Goal: Information Seeking & Learning: Find specific fact

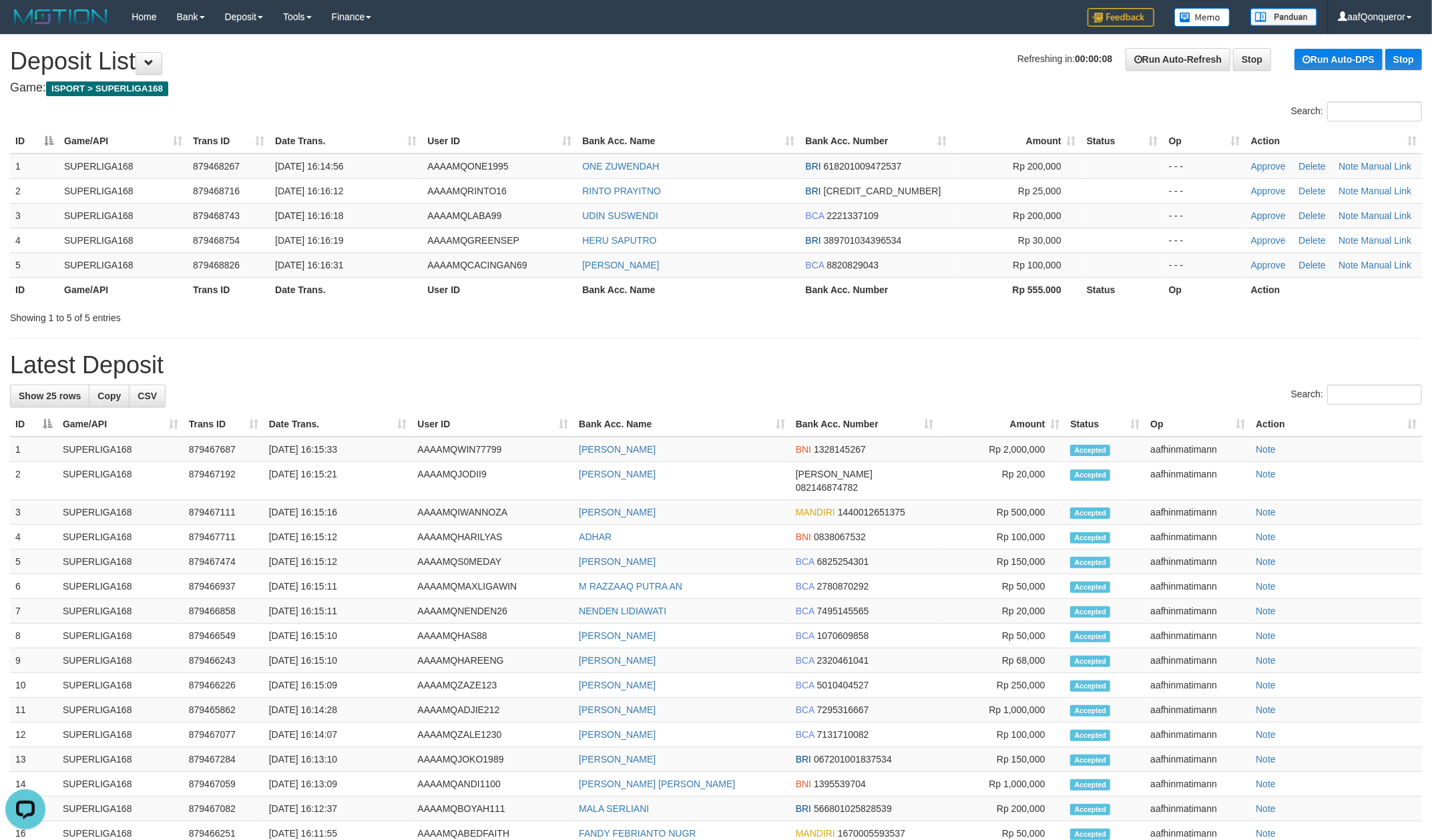
drag, startPoint x: 758, startPoint y: 70, endPoint x: 743, endPoint y: 79, distance: 17.5
click at [754, 70] on h1 "Refreshing in: 00:00:08 Run Auto-Refresh Stop Run Auto-DPS Stop Deposit List" at bounding box center [716, 61] width 1412 height 27
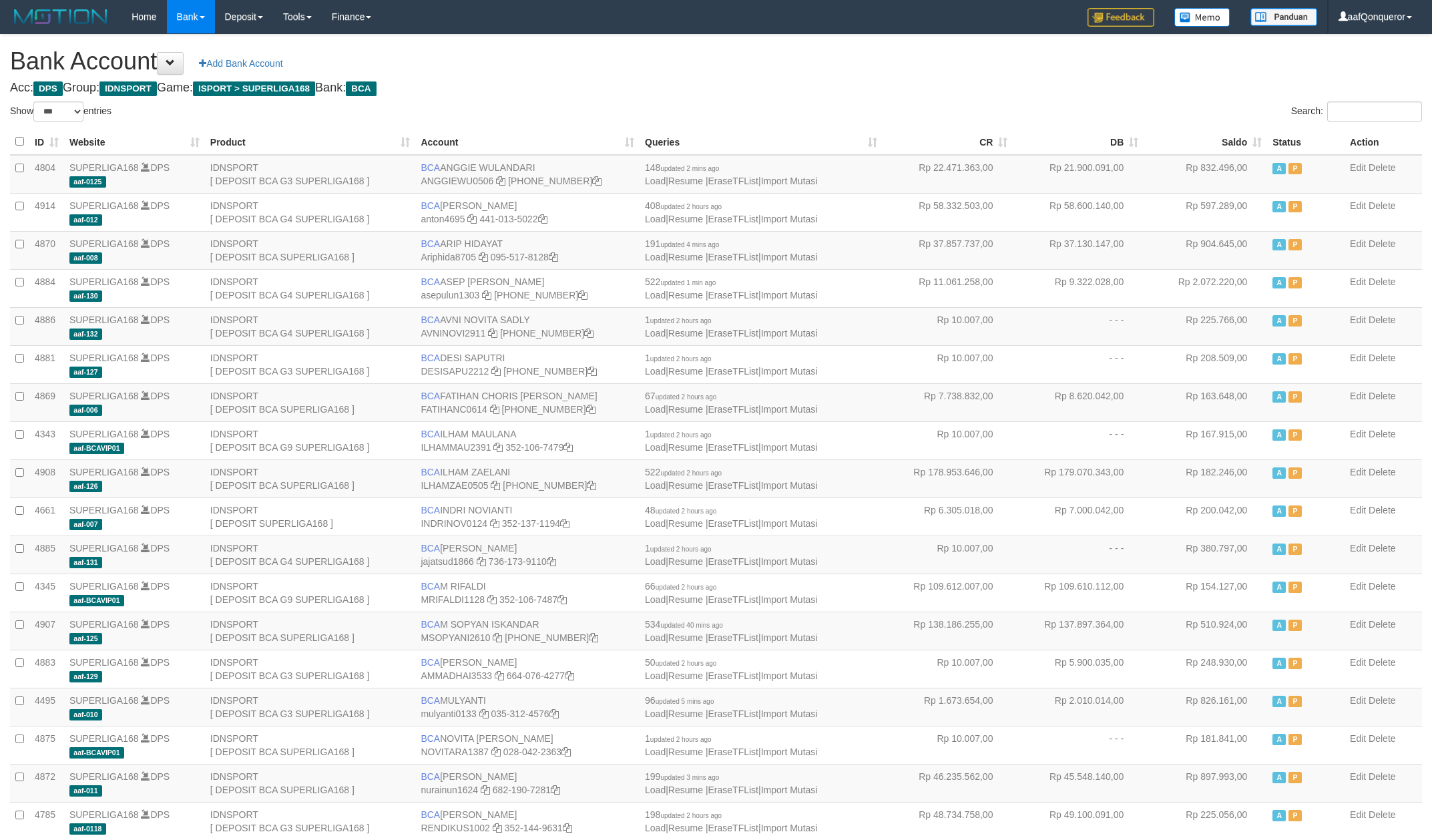
select select "***"
click at [598, 66] on h1 "Bank Account Add Bank Account" at bounding box center [716, 61] width 1412 height 27
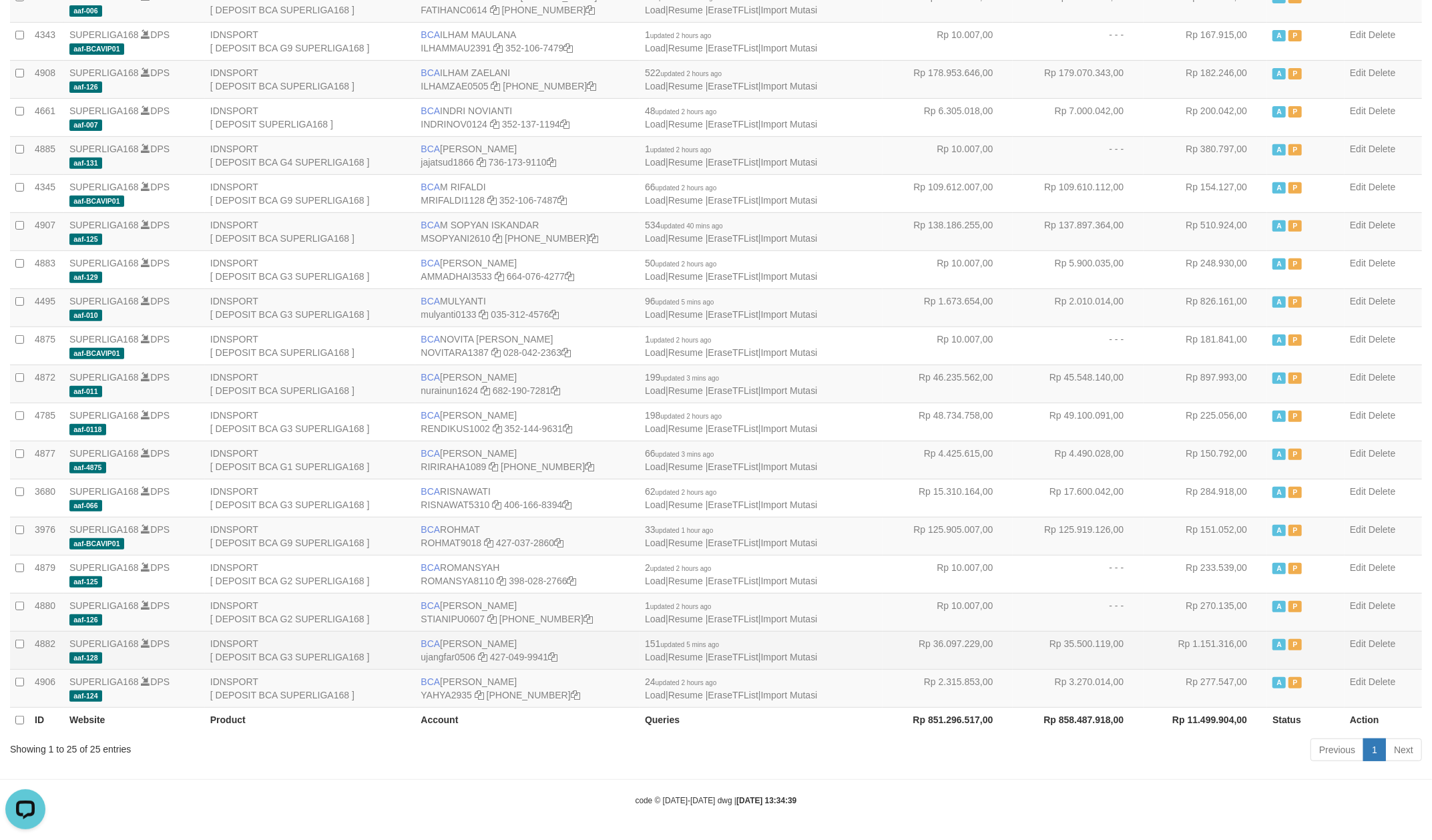
click at [448, 636] on td "BCA UJANG FARHAN ujangfar0506 427-049-9941" at bounding box center [527, 650] width 224 height 38
click at [504, 642] on td "BCA UJANG FARHAN ujangfar0506 427-049-9941" at bounding box center [527, 650] width 224 height 38
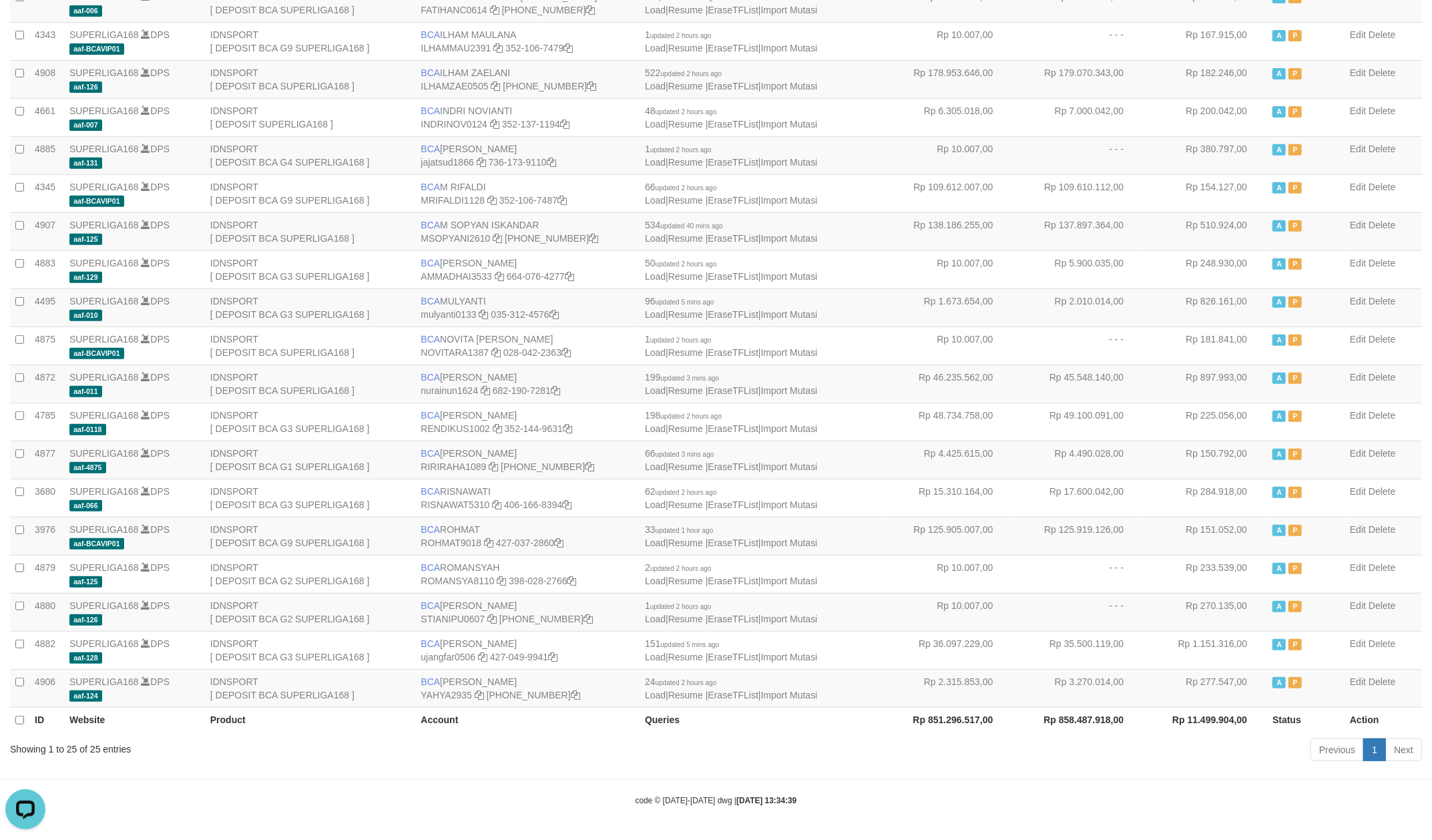
copy td "UJANG FARHAN"
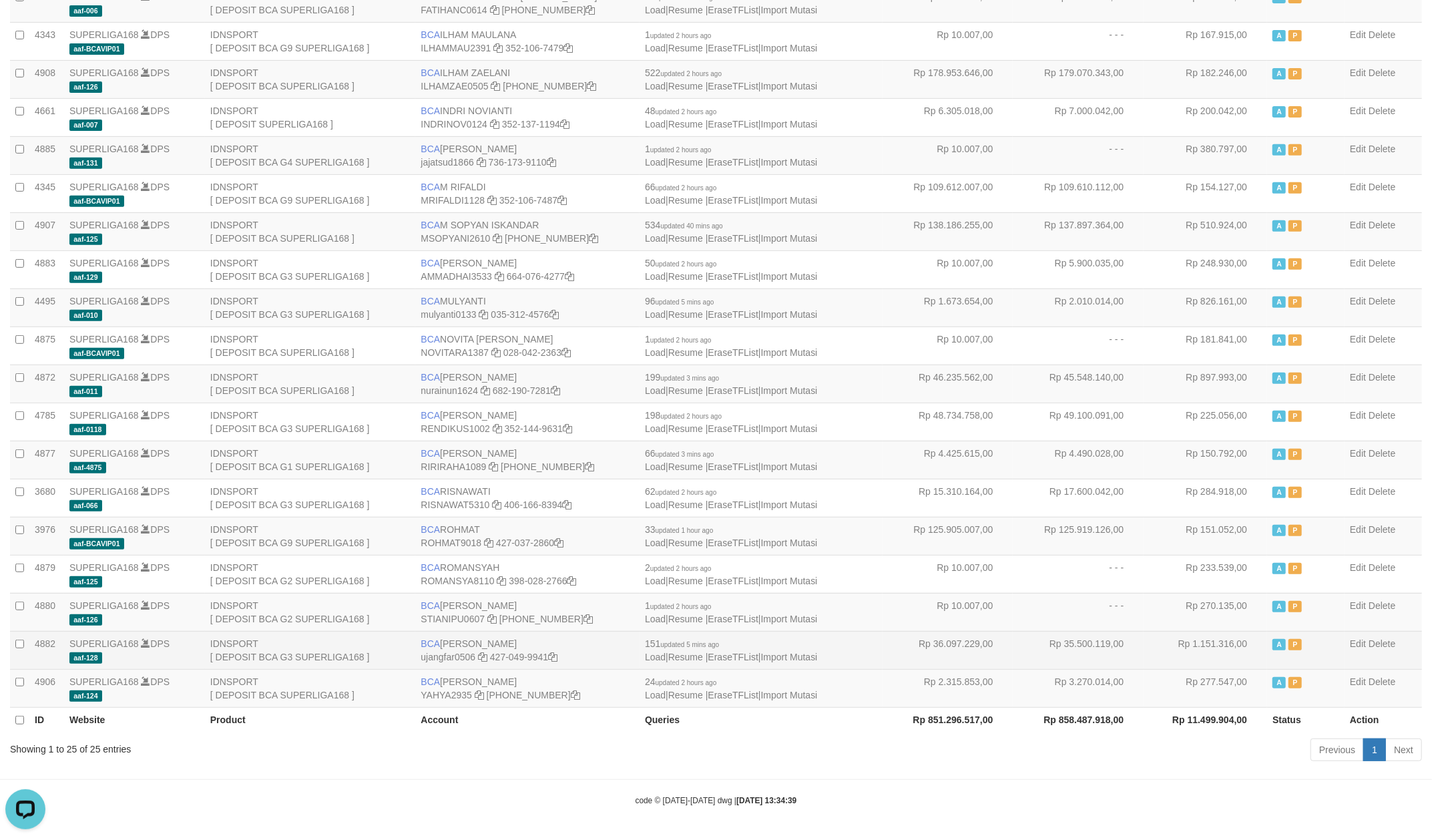
click at [490, 658] on td "BCA UJANG FARHAN ujangfar0506 427-049-9941" at bounding box center [527, 650] width 224 height 38
click at [531, 658] on td "BCA UJANG FARHAN ujangfar0506 427-049-9941" at bounding box center [527, 650] width 224 height 38
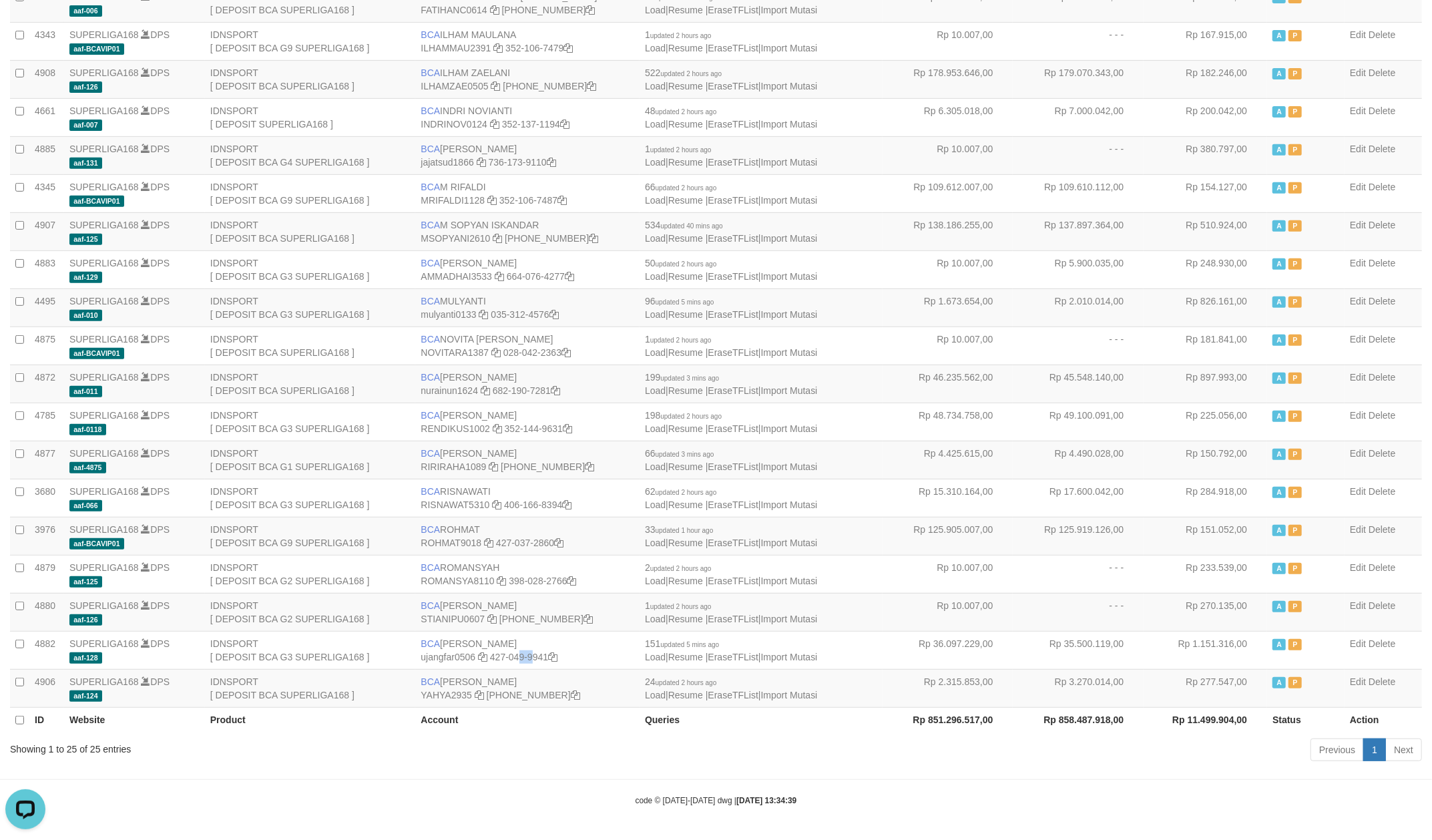
copy td "427-049-9941"
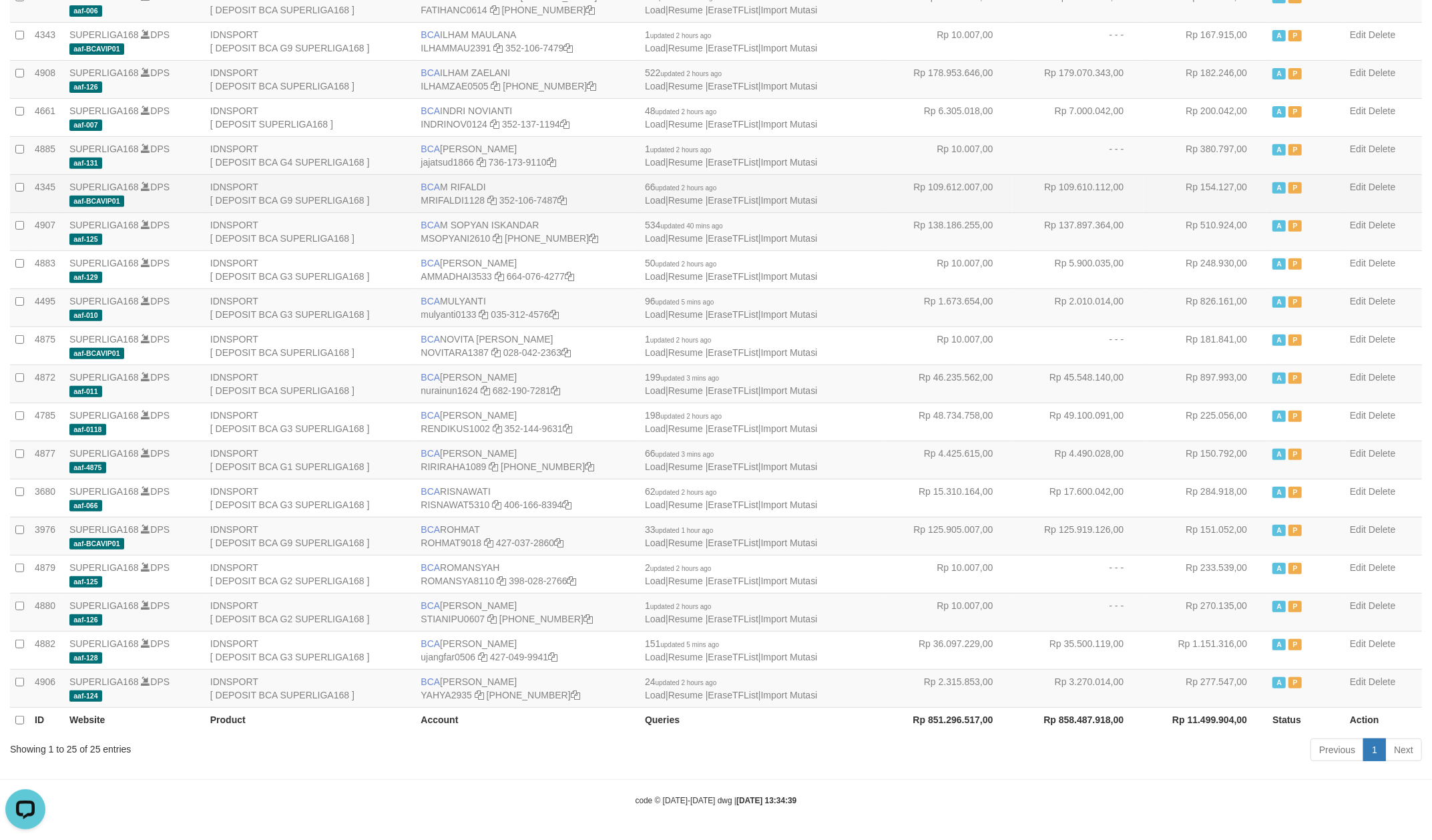
click at [884, 184] on td "Rp 109.612.007,00" at bounding box center [948, 193] width 131 height 38
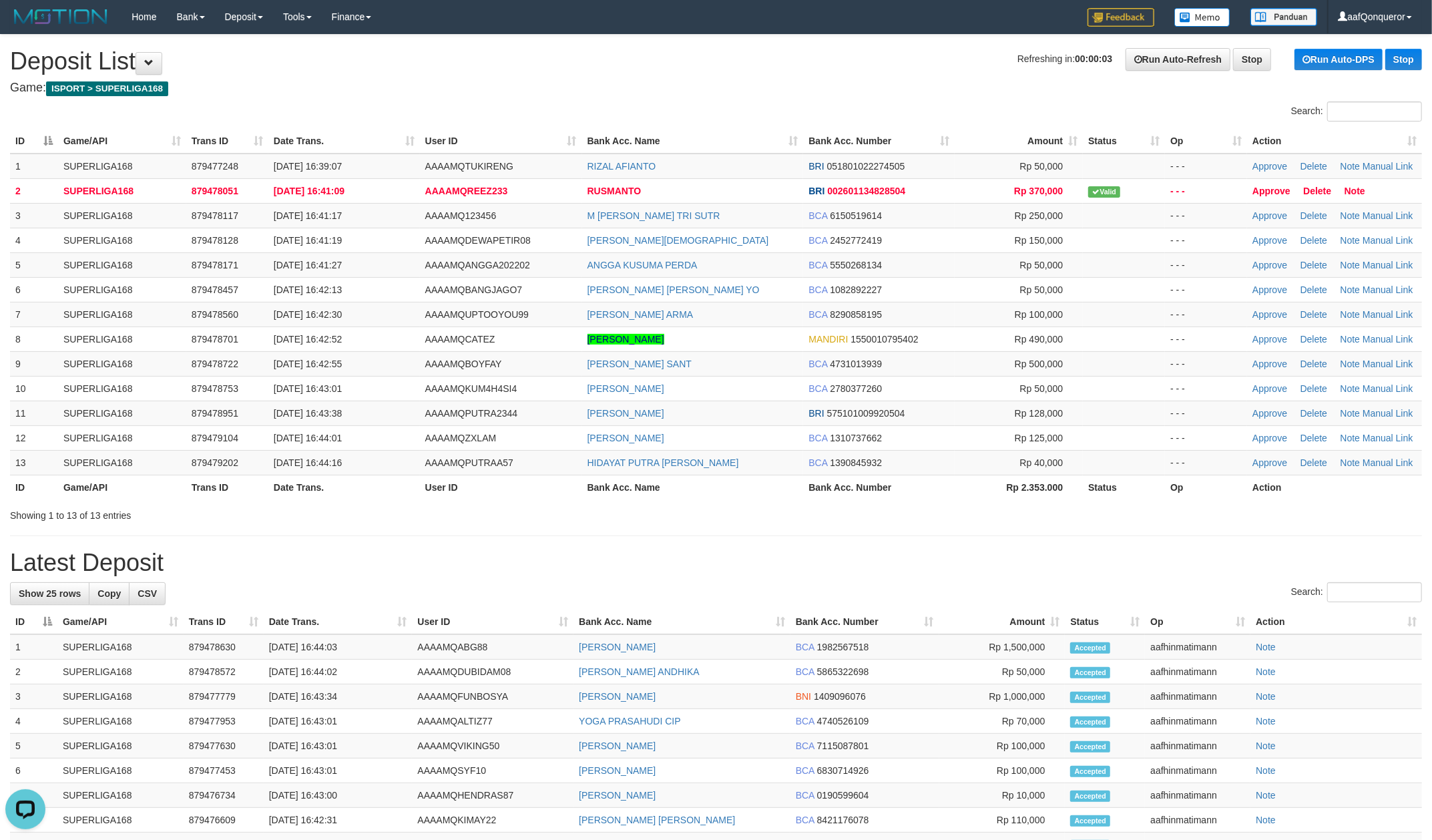
click at [731, 82] on h4 "Game: ISPORT > SUPERLIGA168" at bounding box center [716, 88] width 1412 height 13
click at [721, 82] on h4 "Game: ISPORT > SUPERLIGA168" at bounding box center [716, 88] width 1412 height 13
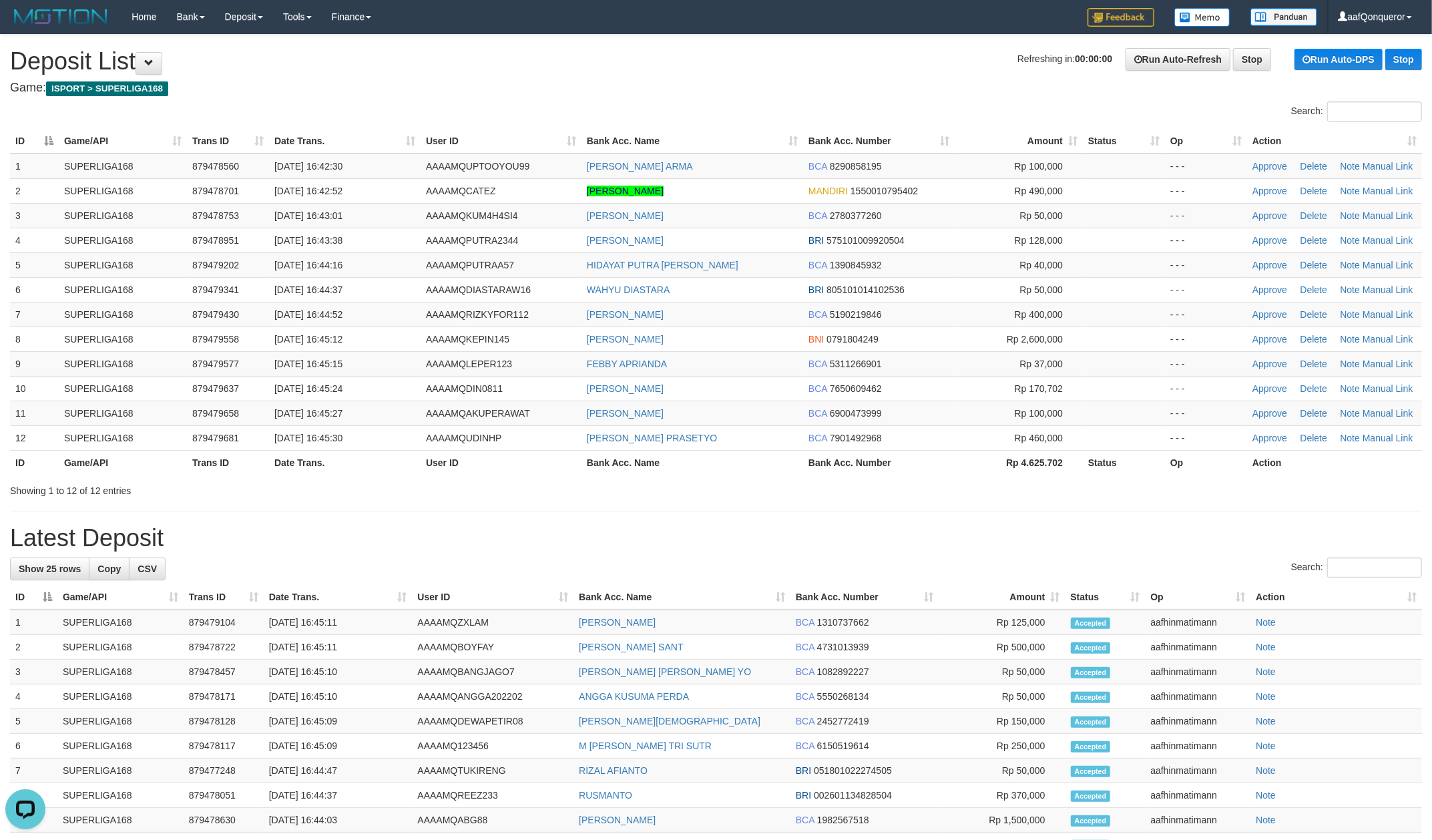
click at [725, 62] on h1 "Refreshing in: 00:00:00 Run Auto-Refresh Stop Run Auto-DPS Stop Deposit List" at bounding box center [716, 61] width 1412 height 27
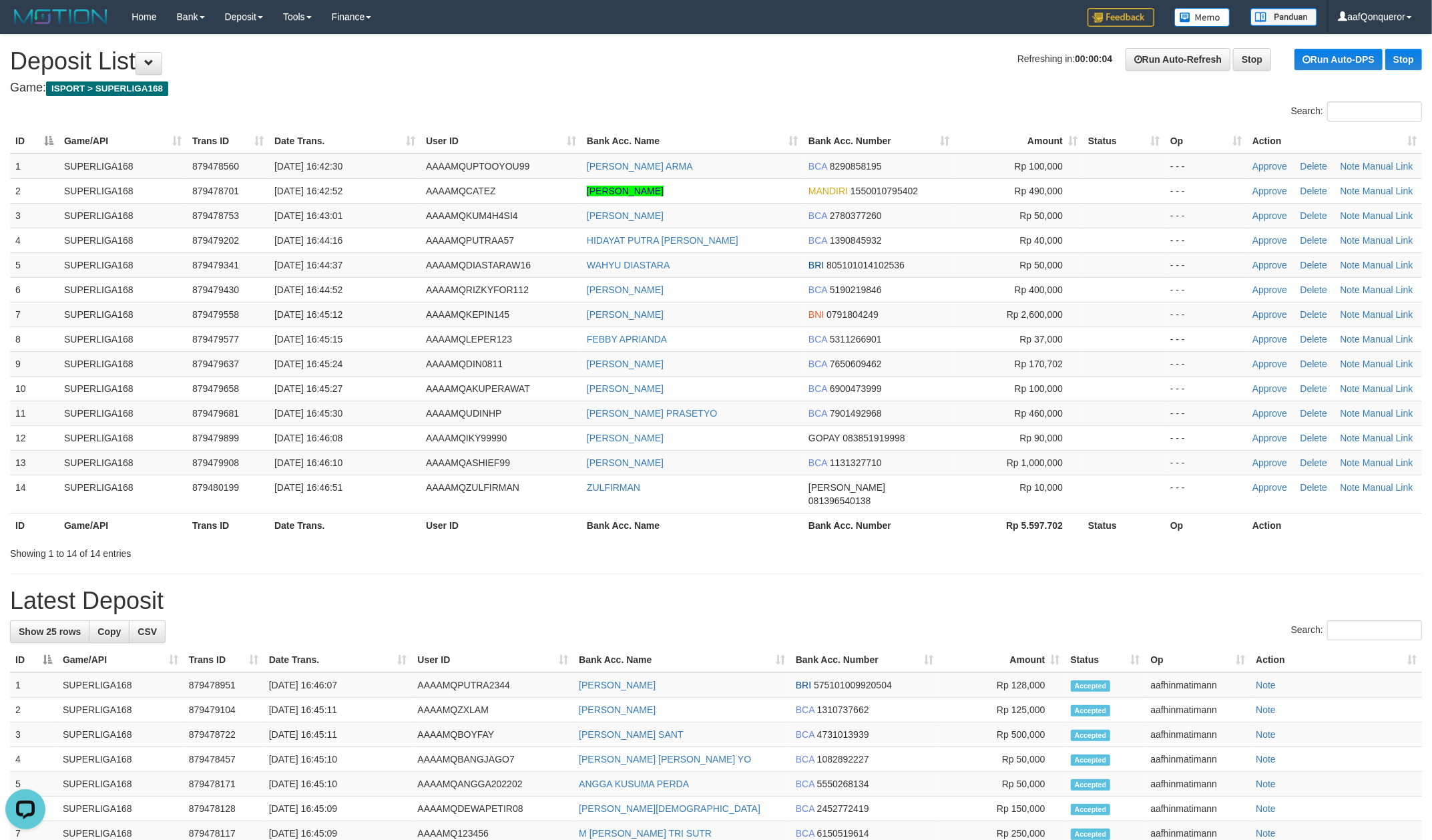
drag, startPoint x: 726, startPoint y: 573, endPoint x: 674, endPoint y: 567, distance: 52.3
click at [724, 571] on div "**********" at bounding box center [716, 706] width 1432 height 1344
